Goal: Information Seeking & Learning: Learn about a topic

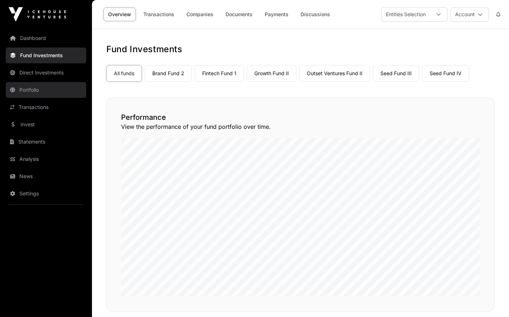
click at [38, 92] on link "Portfolio" at bounding box center [46, 90] width 81 height 16
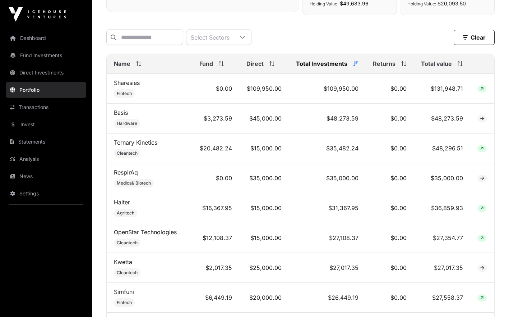
scroll to position [257, 0]
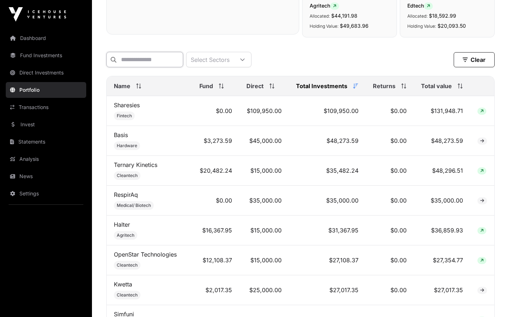
click at [167, 64] on input "text" at bounding box center [144, 59] width 77 height 15
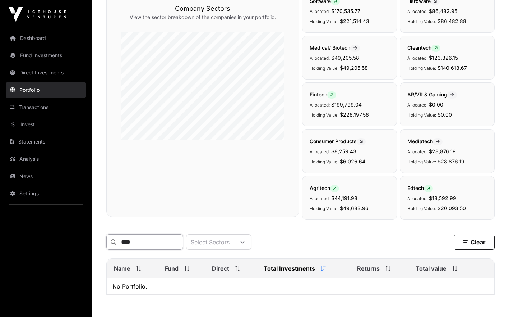
scroll to position [118, 0]
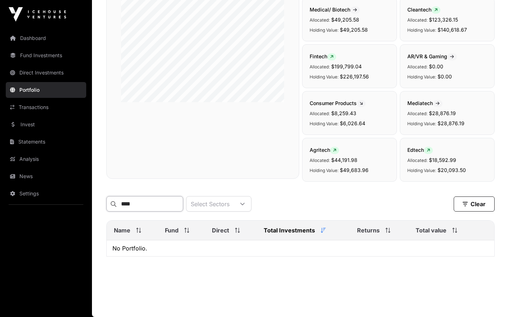
click at [147, 198] on input "****" at bounding box center [144, 203] width 77 height 15
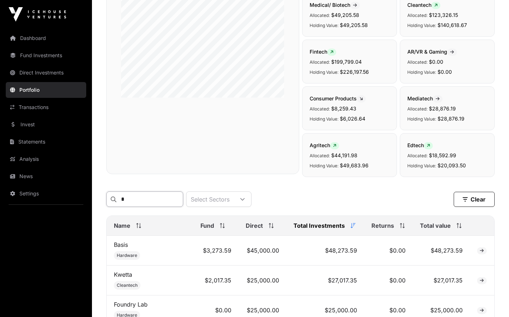
scroll to position [0, 0]
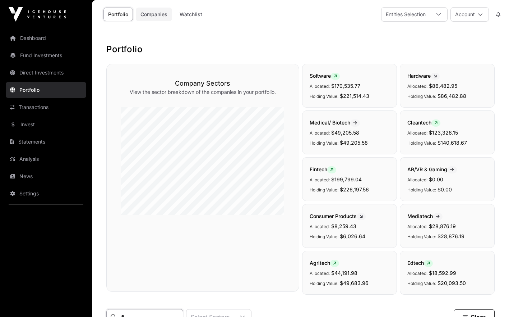
type input "*"
click at [161, 16] on link "Companies" at bounding box center [154, 15] width 36 height 14
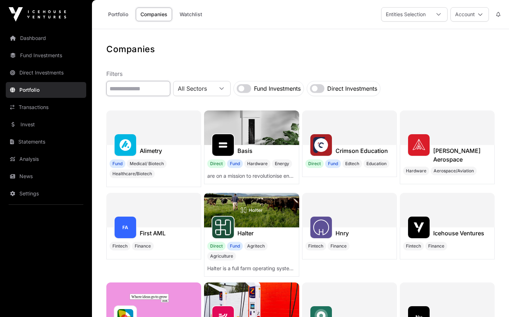
click at [166, 86] on input "text" at bounding box center [138, 88] width 64 height 15
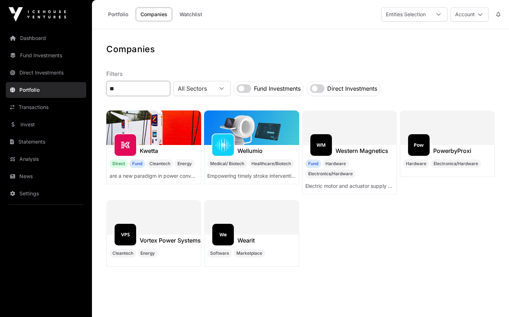
type input "**"
click at [323, 235] on div "Kwetta Direct Fund Cleantech Energy are a new paradigm in power conversion. Wel…" at bounding box center [300, 189] width 389 height 159
click at [151, 141] on img at bounding box center [153, 127] width 95 height 35
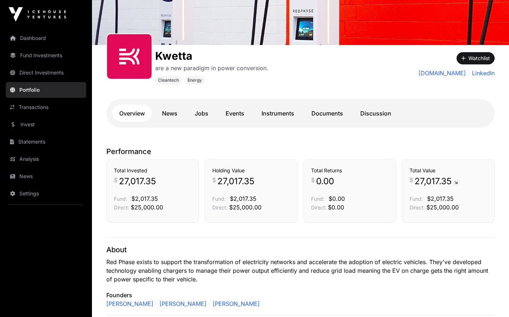
scroll to position [77, 0]
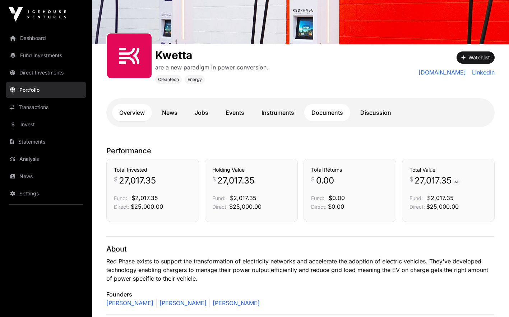
click at [332, 108] on link "Documents" at bounding box center [328, 112] width 46 height 17
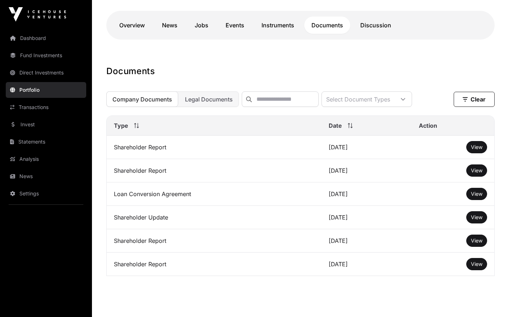
scroll to position [188, 0]
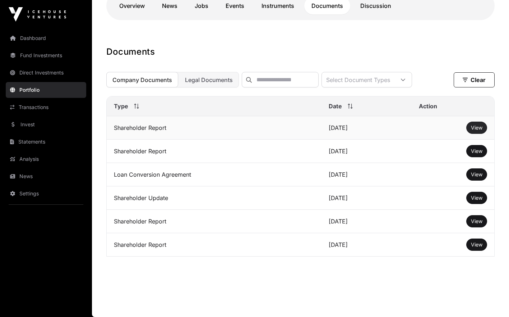
click at [477, 130] on span "View" at bounding box center [477, 127] width 12 height 6
click at [283, 31] on main "[PERSON_NAME] are a new paradigm in power conversion. Cleantech Energy are a ne…" at bounding box center [300, 80] width 417 height 471
